Goal: Book appointment/travel/reservation

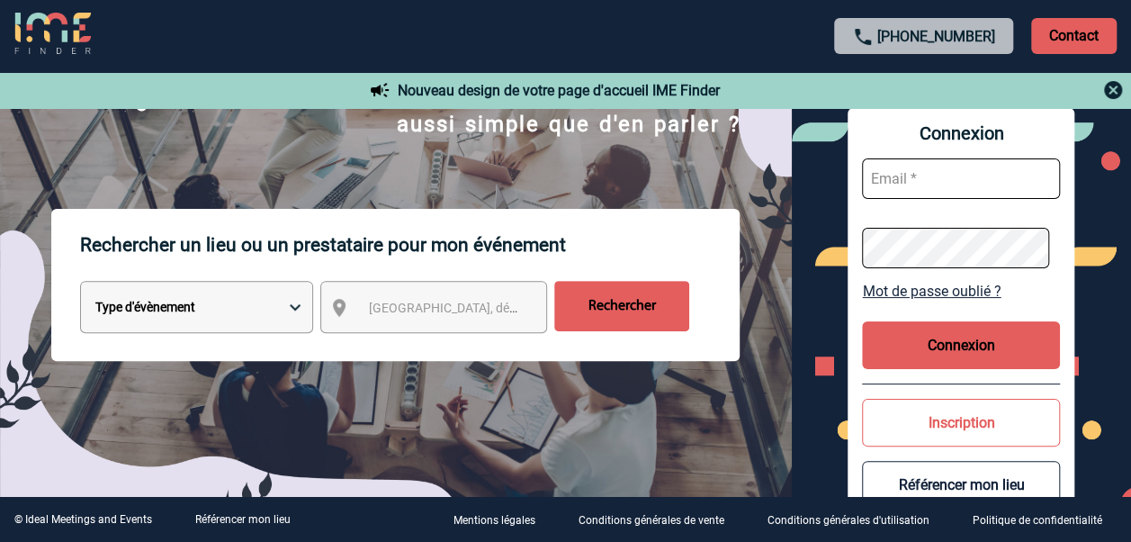
scroll to position [175, 0]
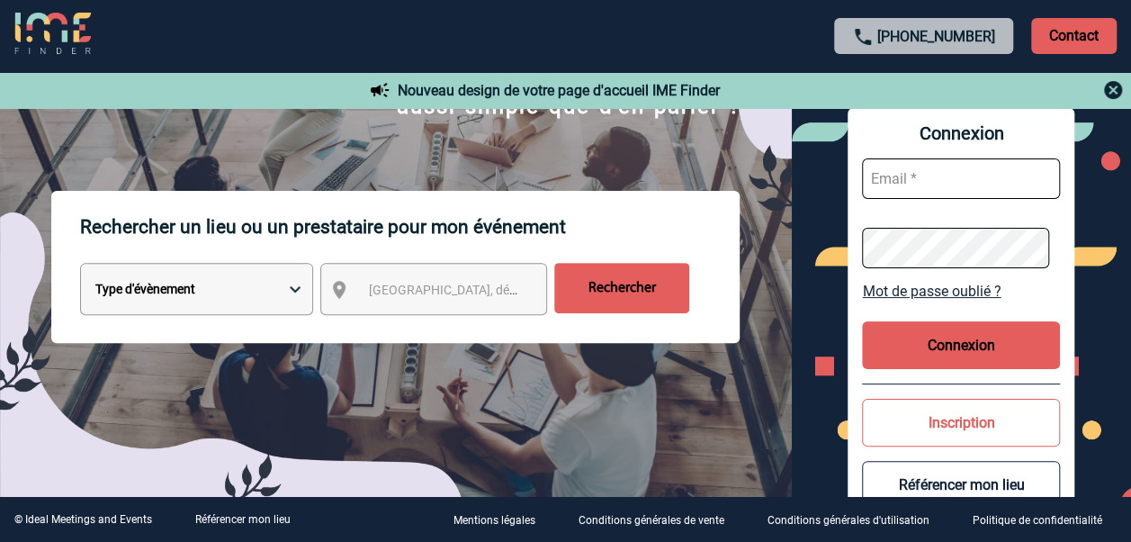
click at [297, 294] on select "Type d'évènement Séminaire avec nuitée Réunion Repas de groupe Team Building & …" at bounding box center [196, 289] width 233 height 52
select select "2"
click at [80, 265] on select "Type d'évènement Séminaire avec nuitée Réunion Repas de groupe Team Building & …" at bounding box center [196, 289] width 233 height 52
click at [397, 304] on div "[GEOGRAPHIC_DATA], département, région..." at bounding box center [433, 289] width 227 height 52
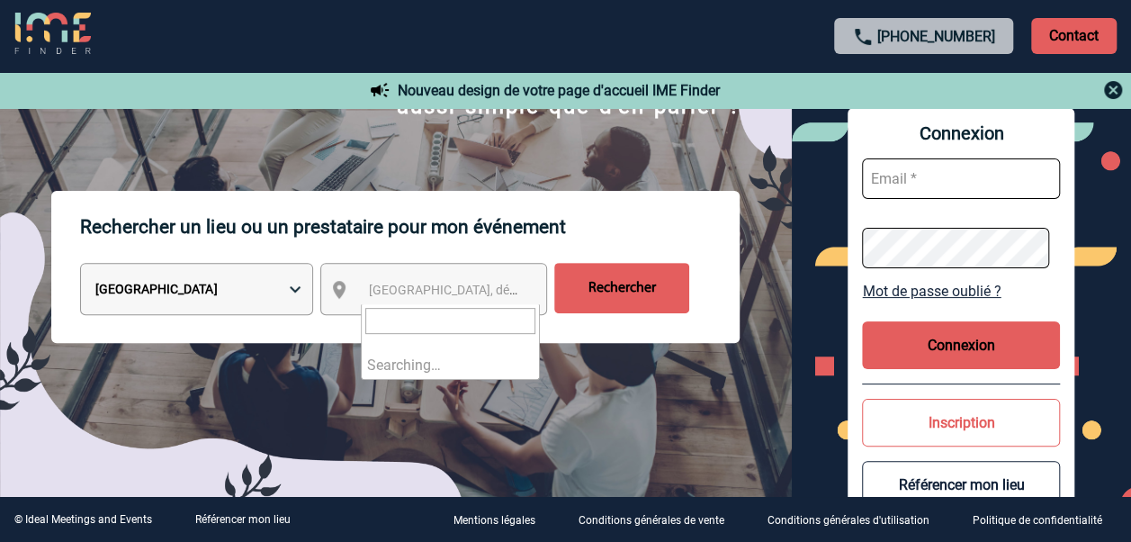
click at [399, 286] on span "[GEOGRAPHIC_DATA], département, région..." at bounding box center [493, 290] width 250 height 14
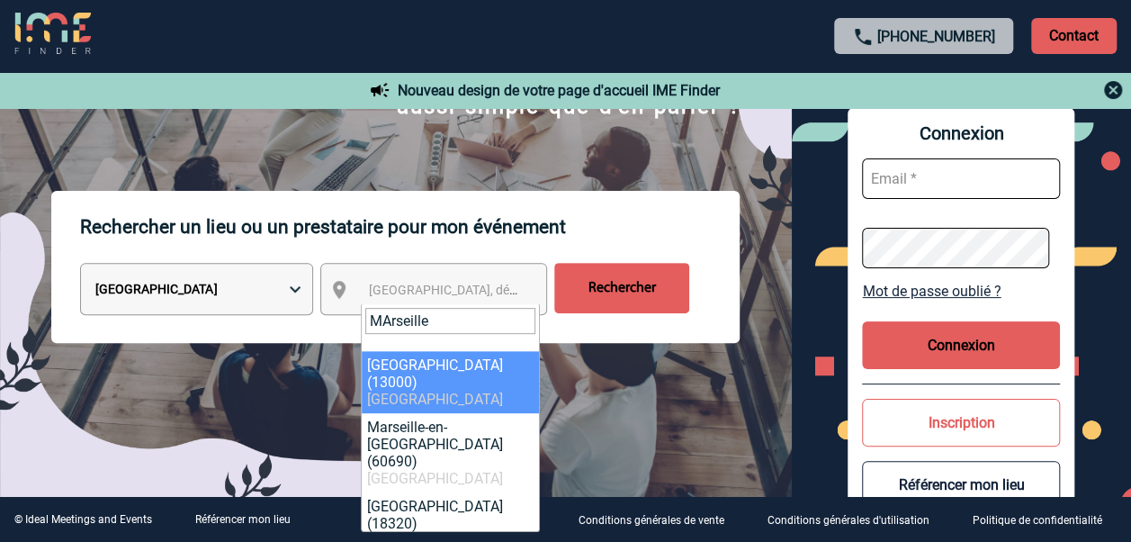
type input "MArseille"
select select "7321"
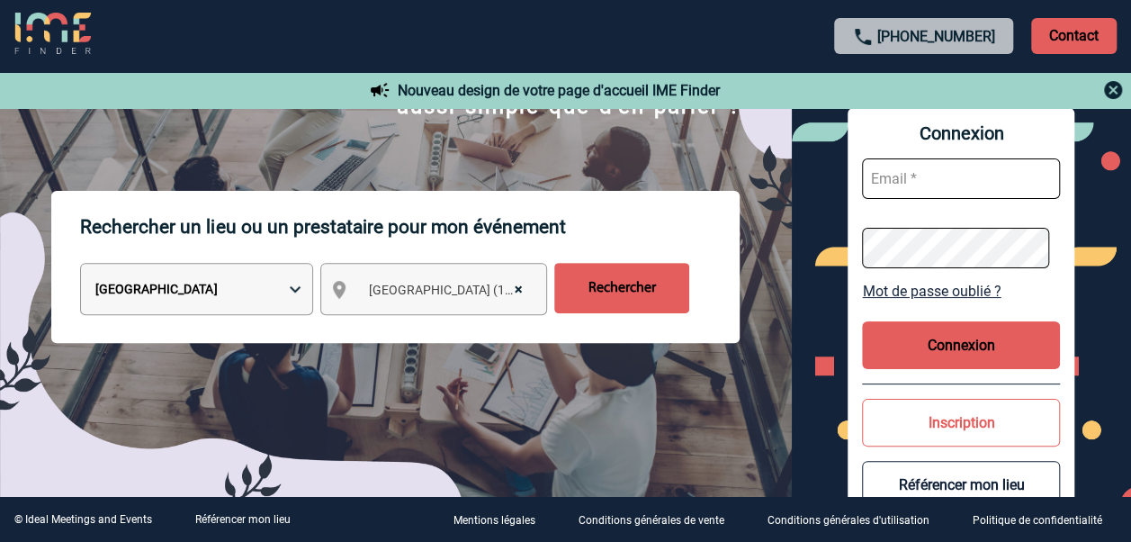
click at [634, 290] on input "Rechercher" at bounding box center [621, 288] width 135 height 50
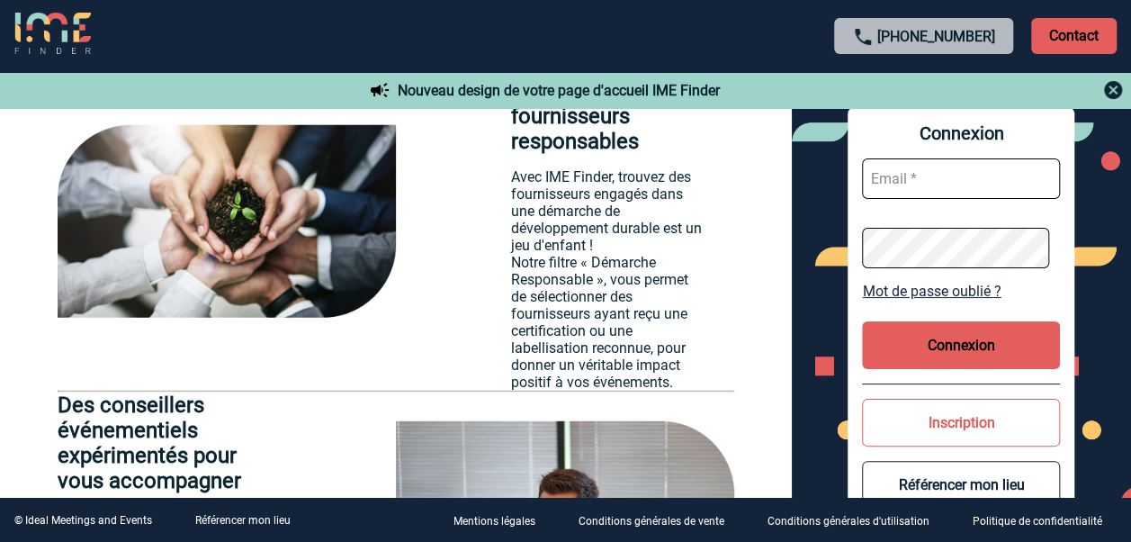
scroll to position [1010, 0]
